Goal: Information Seeking & Learning: Learn about a topic

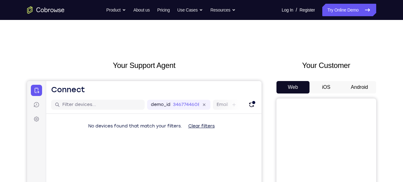
click at [356, 92] on button "Android" at bounding box center [359, 87] width 33 height 12
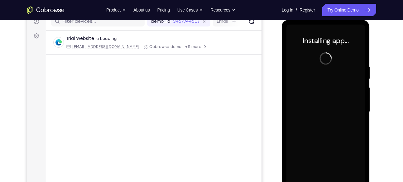
scroll to position [83, 0]
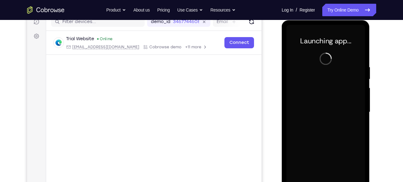
click at [308, 58] on div at bounding box center [326, 112] width 79 height 175
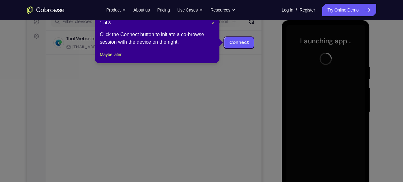
click at [125, 58] on div "1 of 8 × Click the Connect button to initiate a co-browse session with the devi…" at bounding box center [157, 39] width 125 height 49
click at [121, 58] on button "Maybe later" at bounding box center [111, 54] width 22 height 7
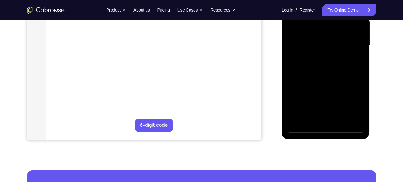
scroll to position [150, 0]
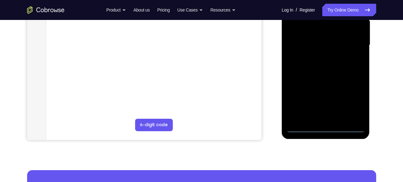
click at [327, 132] on div at bounding box center [326, 46] width 88 height 186
click at [330, 128] on div at bounding box center [326, 45] width 79 height 175
click at [358, 106] on div at bounding box center [326, 45] width 79 height 175
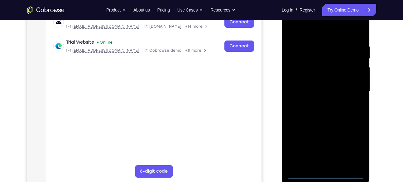
scroll to position [84, 0]
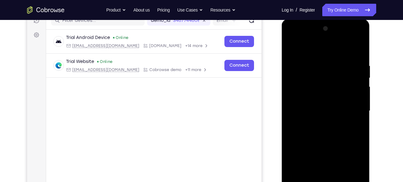
click at [315, 49] on div at bounding box center [326, 111] width 79 height 175
click at [354, 118] on div at bounding box center [326, 111] width 79 height 175
click at [356, 116] on div at bounding box center [326, 111] width 79 height 175
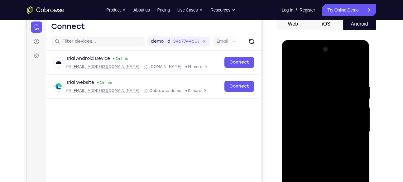
scroll to position [62, 0]
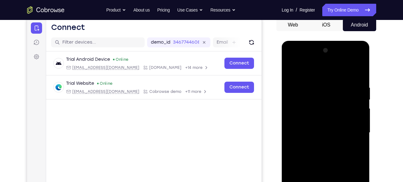
click at [316, 143] on div at bounding box center [326, 133] width 79 height 175
click at [320, 128] on div at bounding box center [326, 133] width 79 height 175
click at [316, 123] on div at bounding box center [326, 133] width 79 height 175
click at [306, 133] on div at bounding box center [326, 133] width 79 height 175
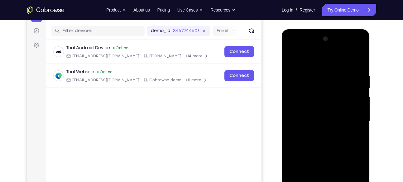
scroll to position [75, 0]
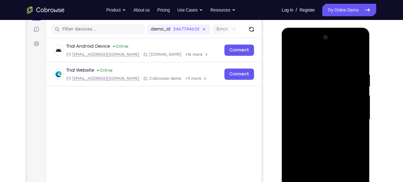
click at [306, 133] on div at bounding box center [326, 119] width 79 height 175
click at [318, 118] on div at bounding box center [326, 119] width 79 height 175
click at [319, 136] on div at bounding box center [326, 119] width 79 height 175
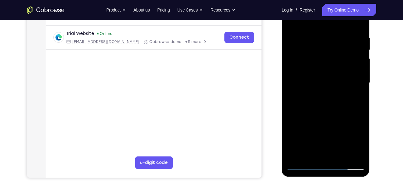
scroll to position [112, 0]
click at [337, 112] on div at bounding box center [326, 83] width 79 height 175
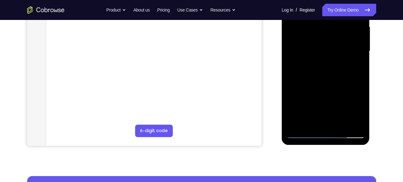
scroll to position [145, 0]
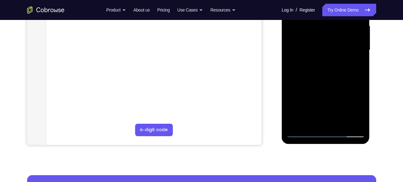
click at [345, 126] on div at bounding box center [326, 50] width 79 height 175
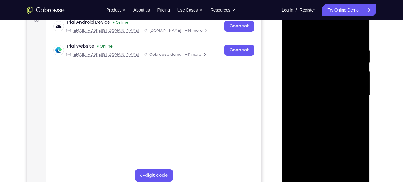
scroll to position [99, 0]
click at [332, 131] on div at bounding box center [326, 96] width 79 height 175
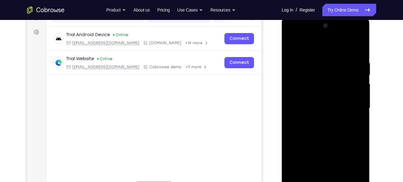
scroll to position [83, 0]
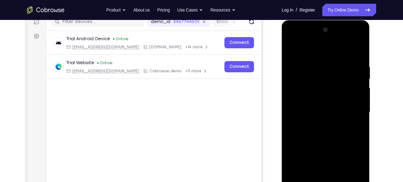
click at [358, 51] on div at bounding box center [326, 112] width 79 height 175
click at [355, 51] on div at bounding box center [326, 112] width 79 height 175
click at [344, 72] on div at bounding box center [326, 112] width 79 height 175
click at [337, 65] on div at bounding box center [326, 112] width 79 height 175
click at [319, 79] on div at bounding box center [326, 112] width 79 height 175
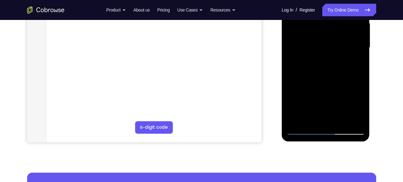
scroll to position [149, 0]
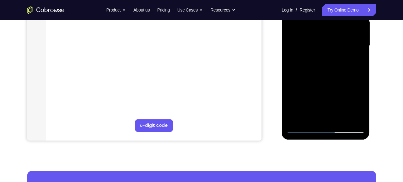
click at [358, 105] on div at bounding box center [326, 46] width 79 height 175
click at [355, 60] on div at bounding box center [326, 46] width 79 height 175
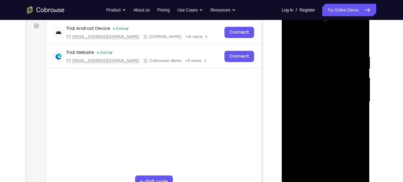
scroll to position [93, 0]
click at [291, 40] on div at bounding box center [326, 102] width 79 height 175
click at [321, 57] on div at bounding box center [326, 102] width 79 height 175
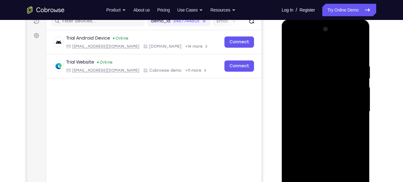
scroll to position [83, 0]
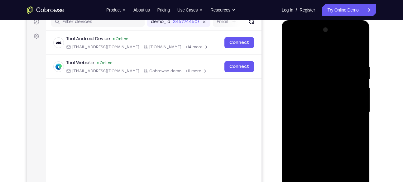
click at [355, 68] on div at bounding box center [326, 112] width 79 height 175
click at [355, 75] on div at bounding box center [326, 112] width 79 height 175
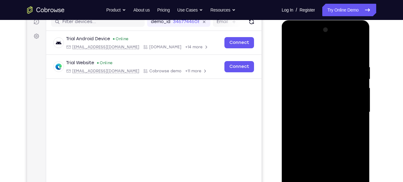
click at [355, 75] on div at bounding box center [326, 112] width 79 height 175
click at [352, 68] on div at bounding box center [326, 112] width 79 height 175
click at [359, 52] on div at bounding box center [326, 112] width 79 height 175
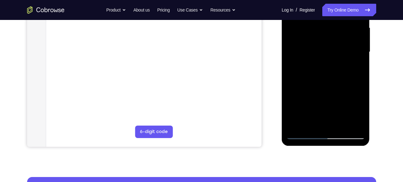
scroll to position [143, 0]
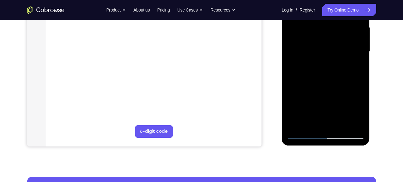
click at [292, 129] on div at bounding box center [326, 51] width 79 height 175
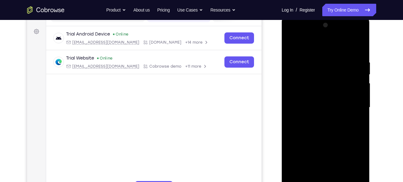
scroll to position [87, 0]
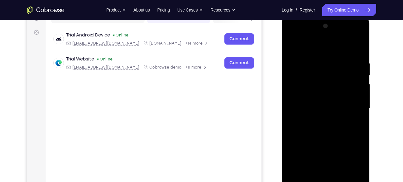
click at [358, 37] on div at bounding box center [326, 108] width 79 height 175
click at [338, 66] on div at bounding box center [326, 108] width 79 height 175
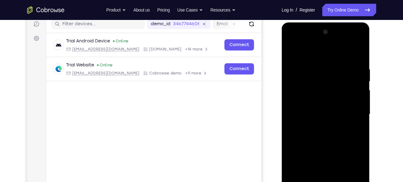
scroll to position [78, 0]
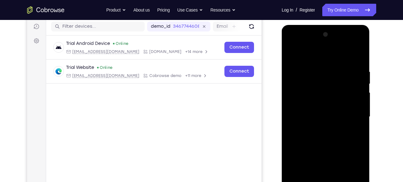
click at [361, 56] on div at bounding box center [326, 117] width 79 height 175
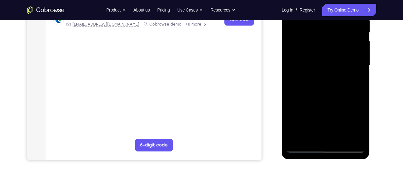
scroll to position [130, 0]
click at [362, 91] on div at bounding box center [326, 65] width 79 height 175
drag, startPoint x: 299, startPoint y: 104, endPoint x: 299, endPoint y: 66, distance: 37.7
click at [299, 66] on div at bounding box center [326, 65] width 79 height 175
drag, startPoint x: 345, startPoint y: 126, endPoint x: 333, endPoint y: 128, distance: 13.0
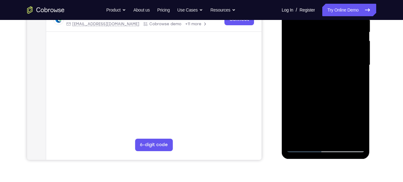
click at [333, 128] on div at bounding box center [326, 65] width 79 height 175
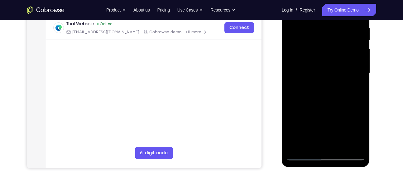
scroll to position [121, 0]
